Goal: Check status: Check status

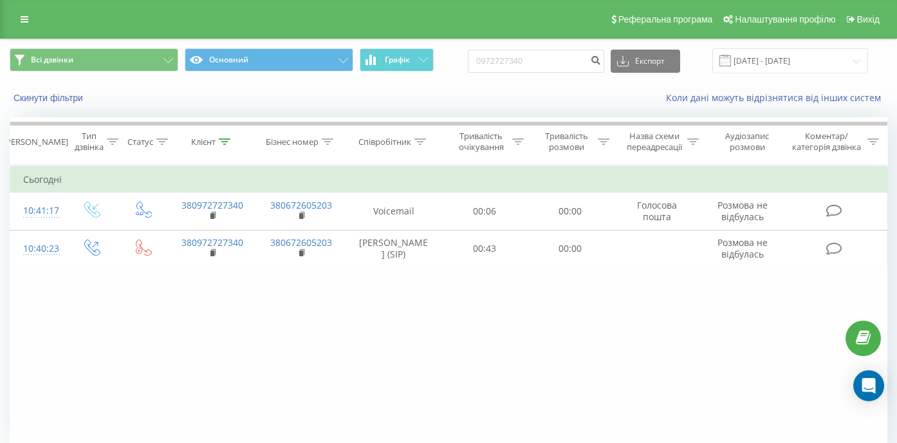
click at [468, 62] on input "0972727340" at bounding box center [536, 61] width 136 height 23
click at [560, 60] on input "[PHONE_NUMBER]" at bounding box center [536, 61] width 136 height 23
click at [546, 59] on input "[PHONE_NUMBER]" at bounding box center [536, 61] width 136 height 23
click at [530, 62] on input "[PHONE_NUMBER]" at bounding box center [536, 61] width 136 height 23
click at [512, 61] on input "+38 (0933252846" at bounding box center [536, 61] width 136 height 23
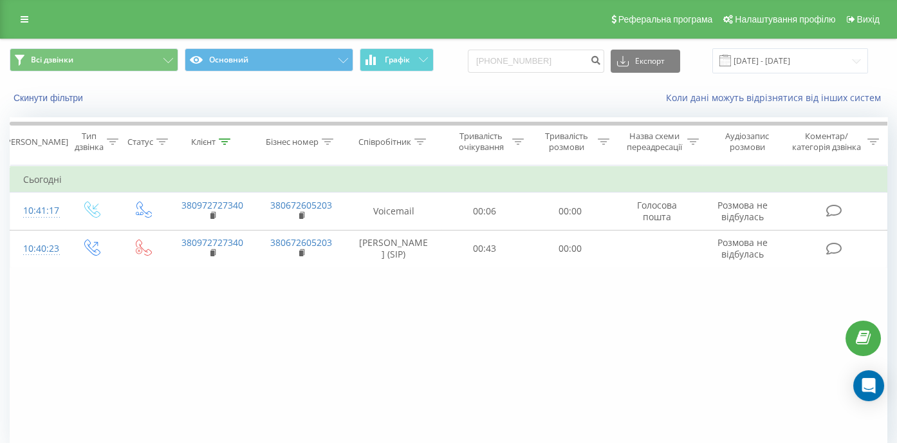
type input "0933252846"
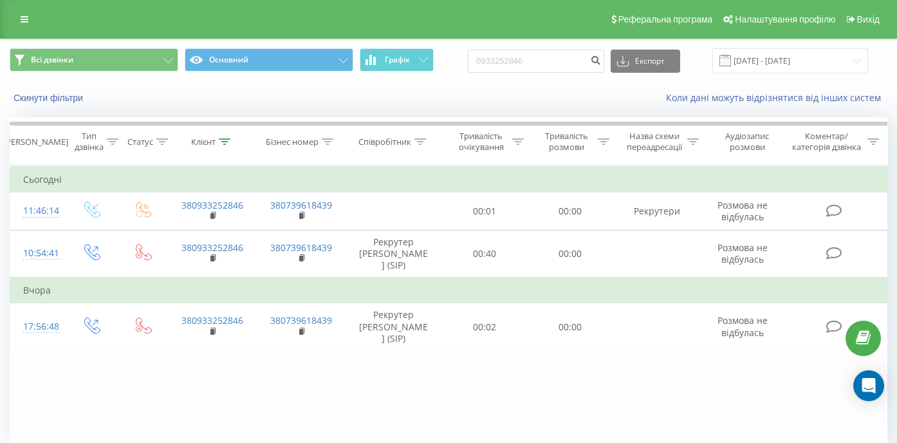
click at [157, 400] on div "Фільтрувати за умовою Дорівнює Введіть значення Скасувати OK Фільтрувати за умо…" at bounding box center [449, 310] width 878 height 290
drag, startPoint x: 549, startPoint y: 59, endPoint x: 480, endPoint y: 59, distance: 68.9
click at [480, 59] on input "0933252846" at bounding box center [536, 61] width 136 height 23
paste input "[PHONE_NUMBER]"
click at [560, 62] on input "+38 (095) 777-08-14" at bounding box center [536, 61] width 136 height 23
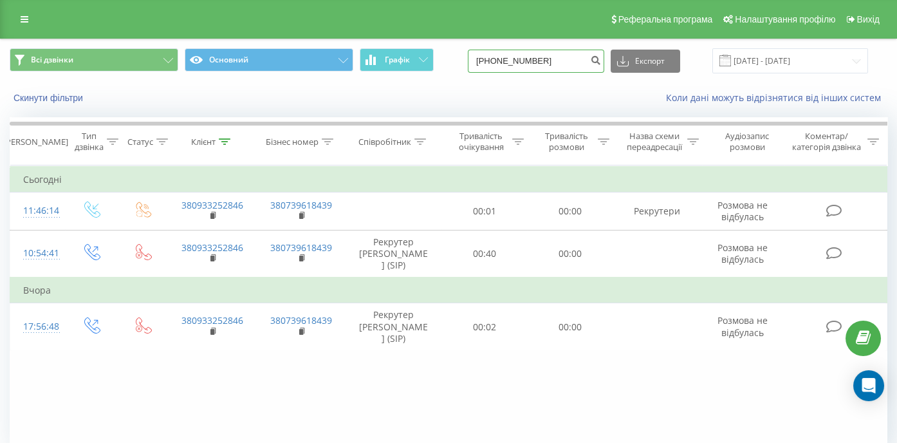
click at [547, 64] on input "+38 (095) 777-0814" at bounding box center [536, 61] width 136 height 23
click at [531, 62] on input "+38 (095) 7770814" at bounding box center [536, 61] width 136 height 23
click at [512, 60] on input "+38 (0957770814" at bounding box center [536, 61] width 136 height 23
type input "0957770814"
